Goal: Task Accomplishment & Management: Use online tool/utility

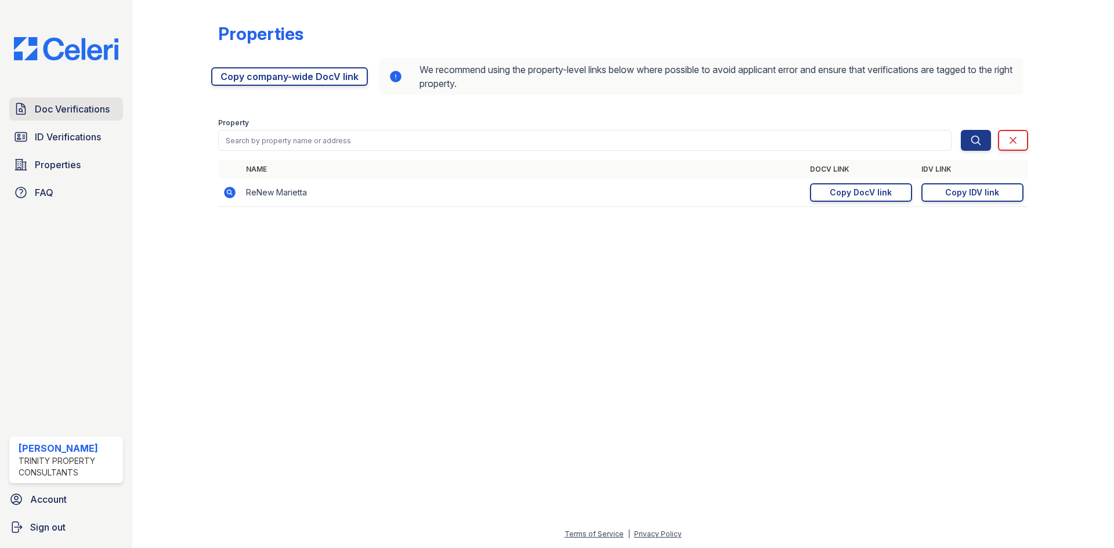
click at [55, 105] on span "Doc Verifications" at bounding box center [72, 109] width 75 height 14
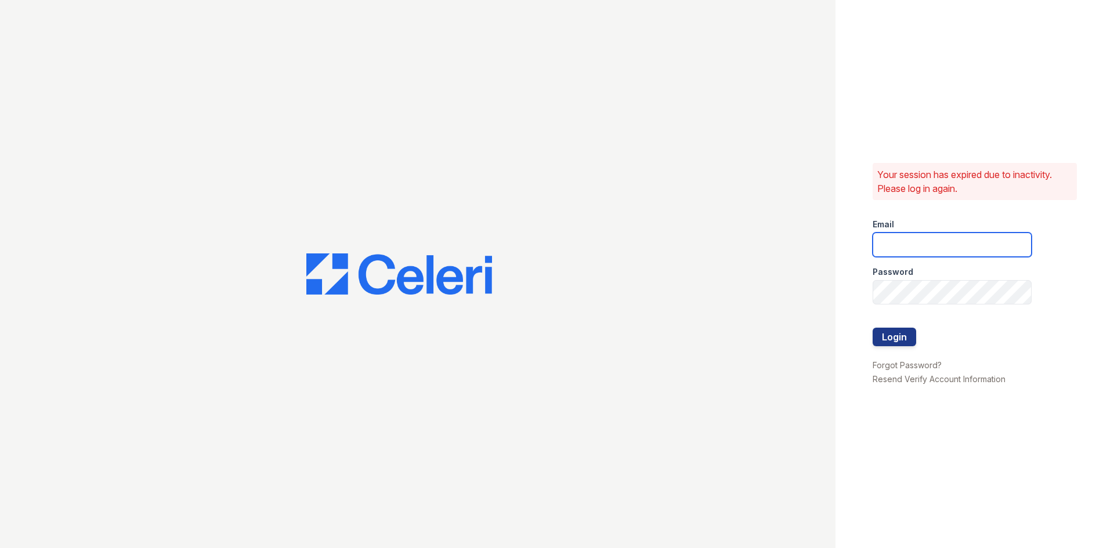
type input "[EMAIL_ADDRESS][PERSON_NAME][DOMAIN_NAME]"
click at [881, 343] on button "Login" at bounding box center [893, 337] width 43 height 19
